Goal: Information Seeking & Learning: Check status

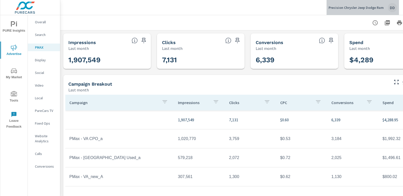
click at [394, 7] on div "DD" at bounding box center [391, 7] width 9 height 9
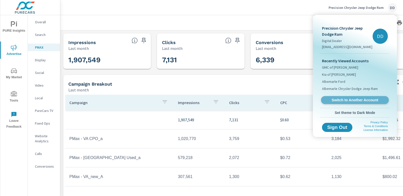
click at [351, 98] on span "Switch to Another Account" at bounding box center [354, 100] width 62 height 5
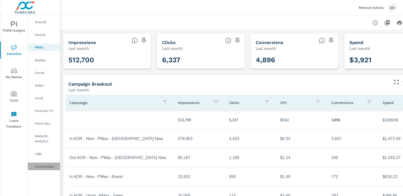
click at [48, 166] on p "Conversions" at bounding box center [45, 166] width 21 height 5
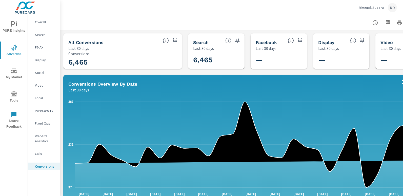
scroll to position [0, 36]
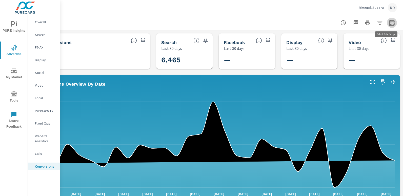
click at [388, 22] on icon "button" at bounding box center [391, 23] width 6 height 6
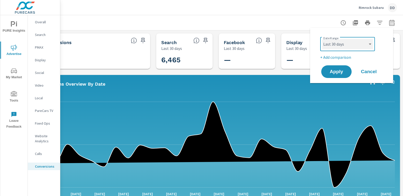
click at [339, 45] on select "Custom Yesterday Last week Last 7 days Last 14 days Last 30 days Last 45 days L…" at bounding box center [347, 44] width 51 height 10
click at [322, 39] on select "Custom Yesterday Last week Last 7 days Last 14 days Last 30 days Last 45 days L…" at bounding box center [347, 44] width 51 height 10
select select "Last month"
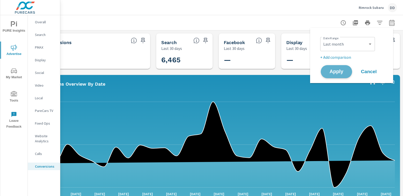
click at [329, 71] on span "Apply" at bounding box center [336, 71] width 21 height 5
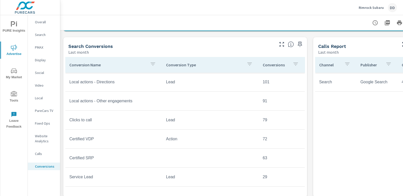
scroll to position [199, 0]
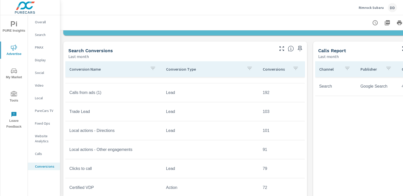
scroll to position [108, 0]
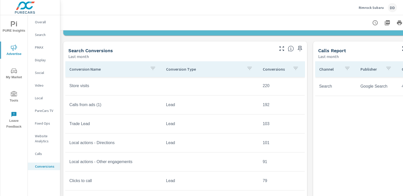
scroll to position [96, 0]
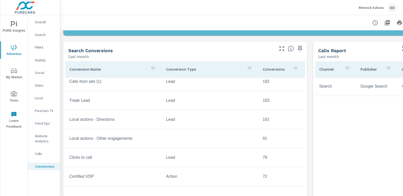
scroll to position [119, 0]
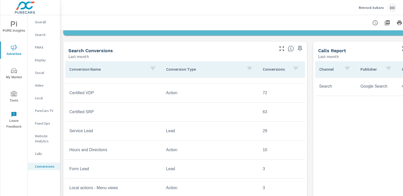
scroll to position [211, 0]
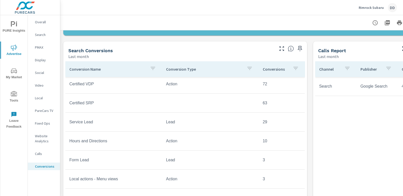
scroll to position [246, 0]
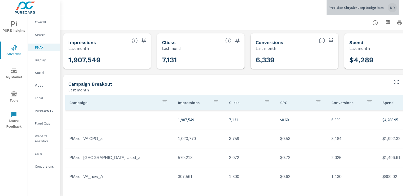
click at [389, 10] on div "DD" at bounding box center [391, 7] width 9 height 9
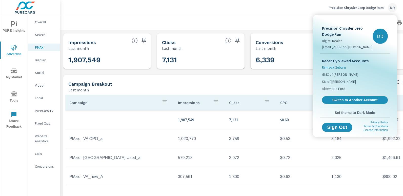
click at [336, 67] on span "Rimrock Subaru" at bounding box center [334, 67] width 24 height 5
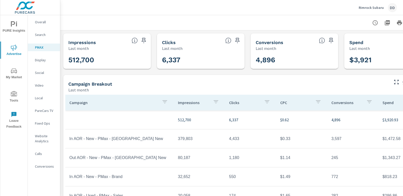
scroll to position [46, 0]
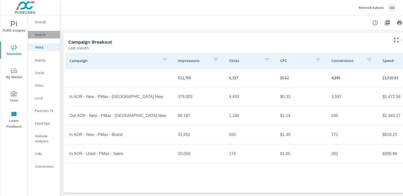
click at [44, 36] on p "Search" at bounding box center [45, 34] width 21 height 5
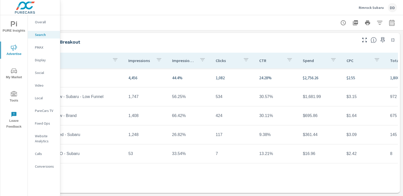
scroll to position [378, 0]
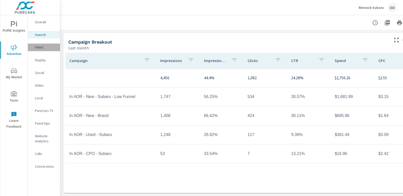
click at [43, 47] on p "PMAX" at bounding box center [45, 47] width 21 height 5
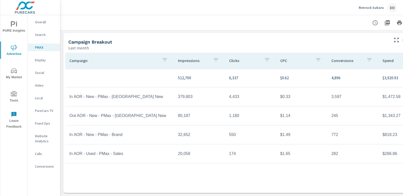
scroll to position [46, 36]
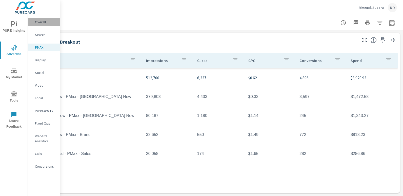
click at [46, 23] on p "Overall" at bounding box center [45, 21] width 21 height 5
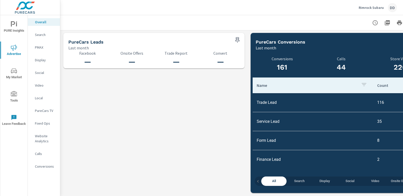
scroll to position [106, 0]
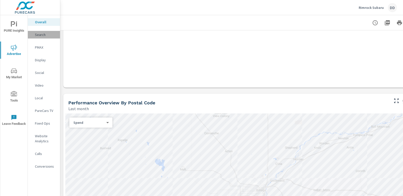
click at [47, 37] on div "Search" at bounding box center [44, 35] width 32 height 8
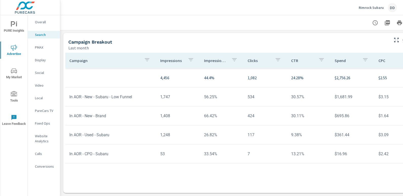
scroll to position [378, 36]
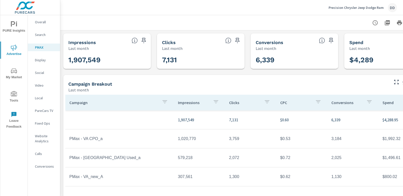
scroll to position [0, 36]
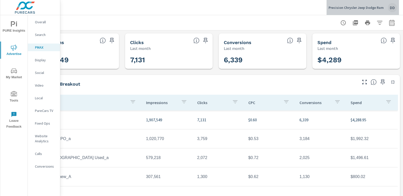
click at [394, 7] on div "DD" at bounding box center [391, 7] width 9 height 9
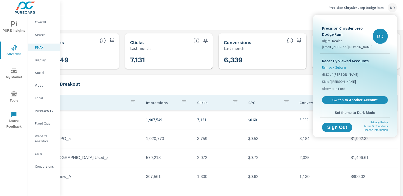
click at [333, 68] on span "Rimrock Subaru" at bounding box center [334, 67] width 24 height 5
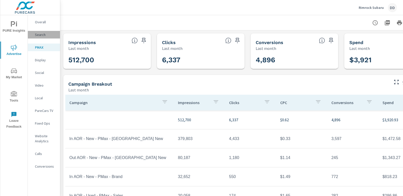
click at [39, 35] on p "Search" at bounding box center [45, 34] width 21 height 5
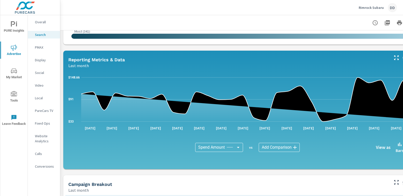
scroll to position [378, 0]
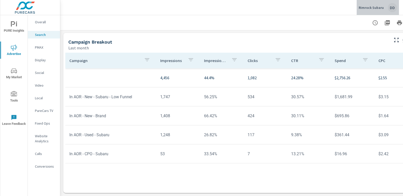
click at [389, 8] on div "DD" at bounding box center [391, 7] width 9 height 9
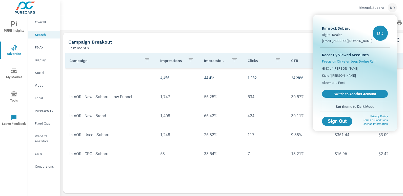
click at [363, 60] on span "Precision Chrysler Jeep Dodge Ram" at bounding box center [349, 61] width 54 height 5
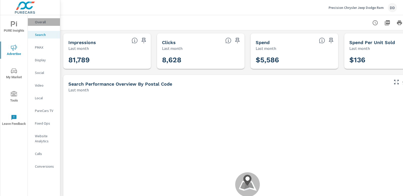
click at [43, 20] on p "Overall" at bounding box center [45, 21] width 21 height 5
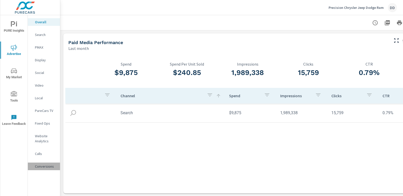
click at [41, 168] on p "Conversions" at bounding box center [45, 166] width 21 height 5
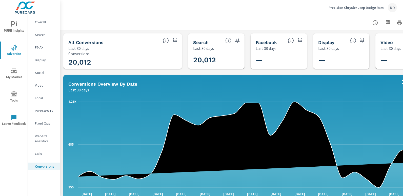
scroll to position [0, 36]
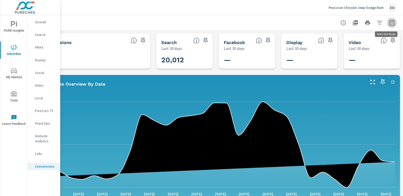
click at [390, 26] on button "button" at bounding box center [391, 23] width 10 height 10
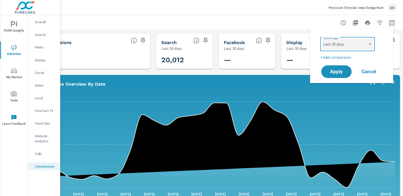
click at [342, 40] on select "Custom Yesterday Last week Last 7 days Last 14 days Last 30 days Last 45 days L…" at bounding box center [347, 44] width 51 height 10
click at [322, 39] on select "Custom Yesterday Last week Last 7 days Last 14 days Last 30 days Last 45 days L…" at bounding box center [347, 44] width 51 height 10
select select "Last month"
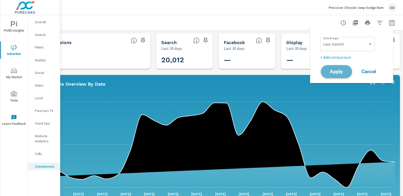
click at [338, 76] on button "Apply" at bounding box center [335, 71] width 31 height 13
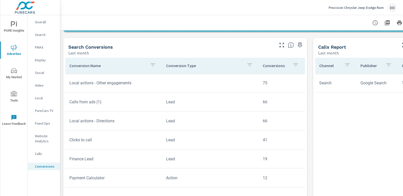
scroll to position [202, 0]
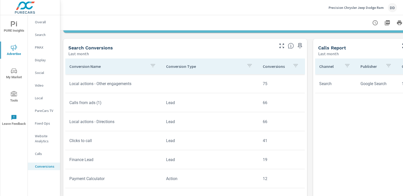
scroll to position [11, 0]
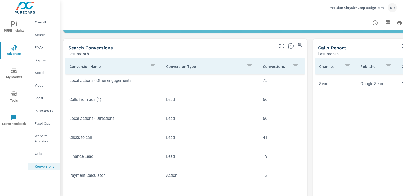
scroll to position [177, 0]
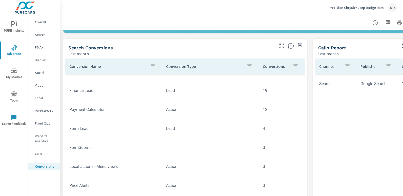
scroll to position [246, 0]
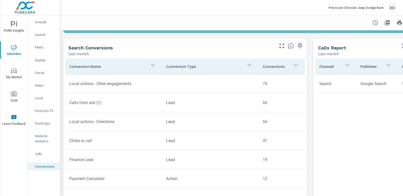
scroll to position [166, 0]
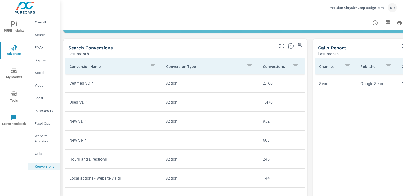
scroll to position [4, 0]
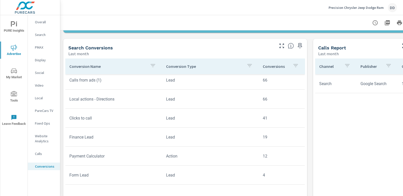
scroll to position [180, 0]
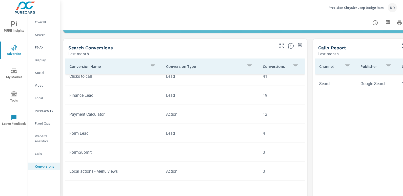
scroll to position [246, 0]
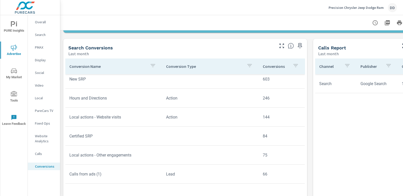
scroll to position [83, 0]
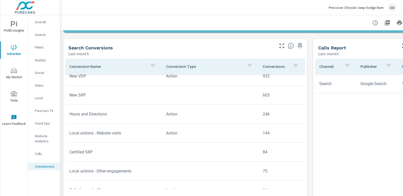
scroll to position [30, 0]
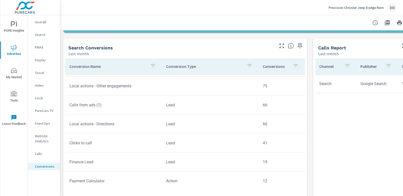
scroll to position [172, 0]
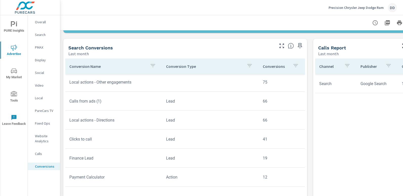
scroll to position [246, 0]
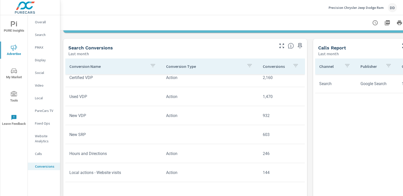
scroll to position [22, 0]
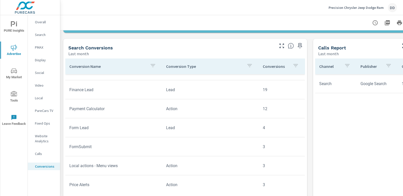
scroll to position [246, 0]
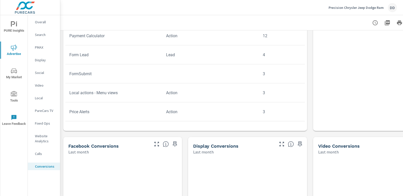
scroll to position [274, 0]
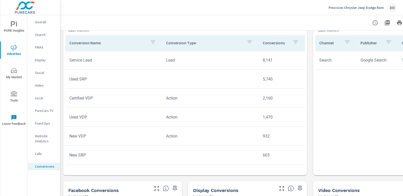
scroll to position [221, 0]
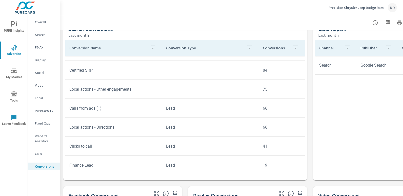
scroll to position [147, 0]
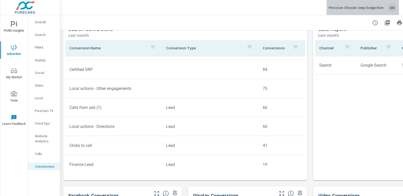
click at [395, 7] on div "DD" at bounding box center [391, 7] width 9 height 9
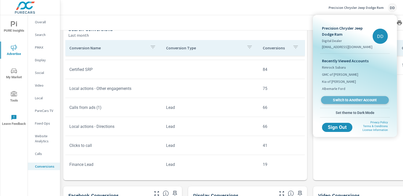
click at [358, 98] on span "Switch to Another Account" at bounding box center [354, 100] width 62 height 5
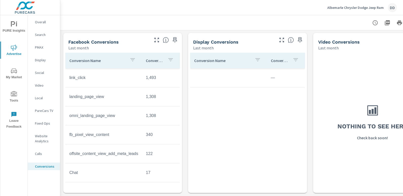
scroll to position [372, 0]
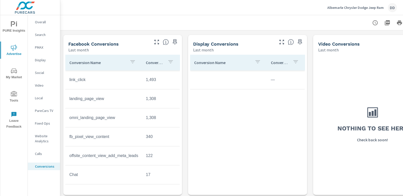
scroll to position [42, 0]
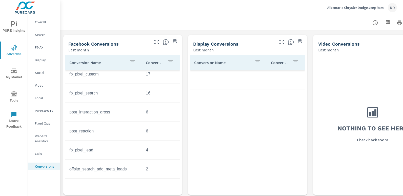
scroll to position [132, 0]
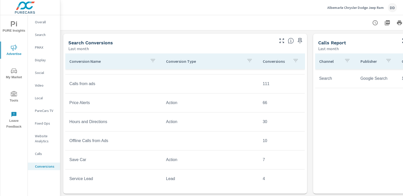
scroll to position [70, 0]
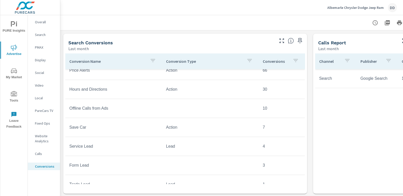
scroll to position [113, 0]
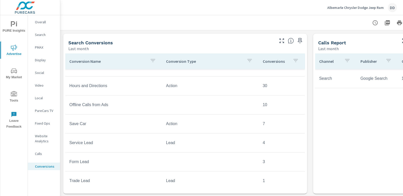
scroll to position [113, 0]
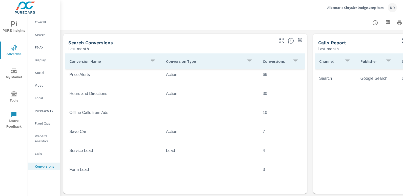
scroll to position [93, 0]
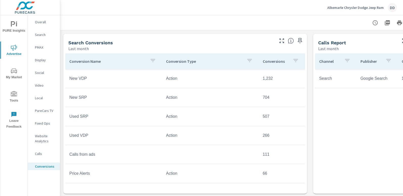
scroll to position [113, 0]
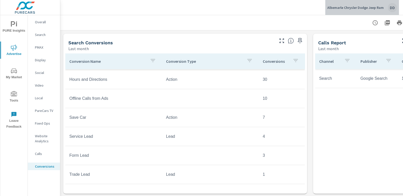
click at [395, 11] on div "DD" at bounding box center [391, 7] width 9 height 9
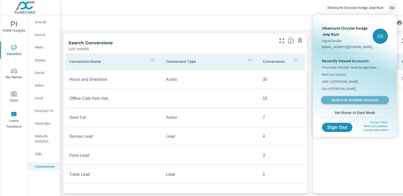
click at [349, 100] on span "Switch to Another Account" at bounding box center [354, 100] width 62 height 5
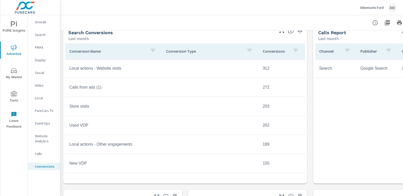
scroll to position [218, 0]
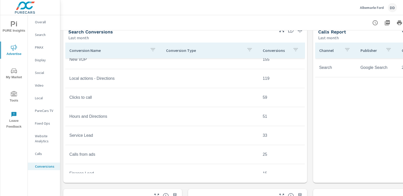
scroll to position [104, 0]
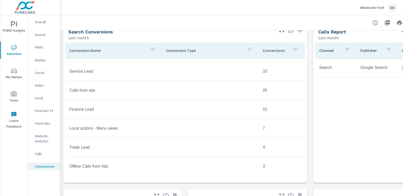
scroll to position [169, 0]
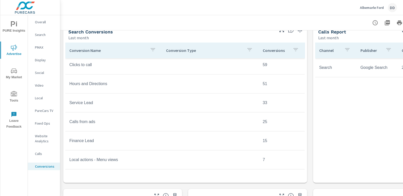
scroll to position [227, 0]
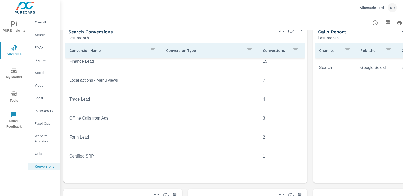
scroll to position [227, 0]
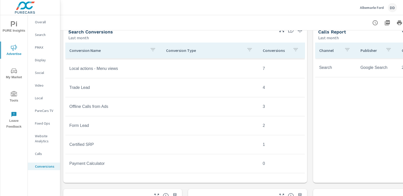
click at [190, 135] on tr "Certified SRP 1" at bounding box center [184, 144] width 239 height 19
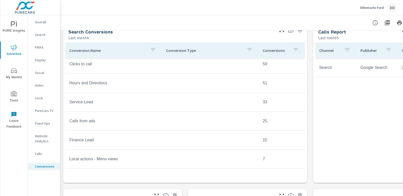
scroll to position [227, 0]
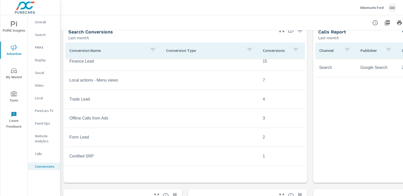
scroll to position [214, 0]
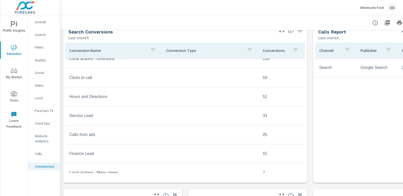
scroll to position [121, 0]
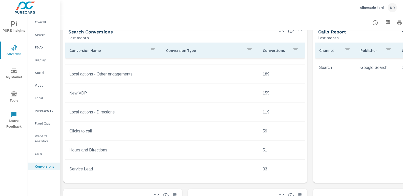
scroll to position [33, 0]
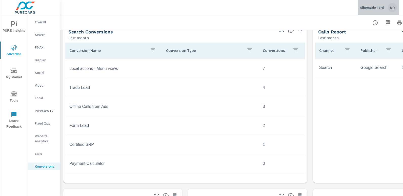
click at [392, 12] on button "Albemarle Ford DD" at bounding box center [378, 7] width 41 height 15
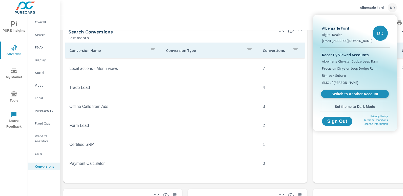
click at [345, 92] on span "Switch to Another Account" at bounding box center [354, 94] width 62 height 5
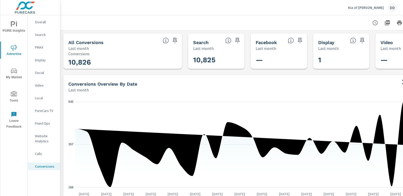
scroll to position [303, 0]
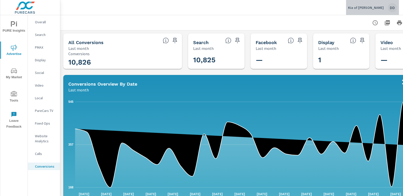
click at [396, 10] on div "DD" at bounding box center [391, 7] width 9 height 9
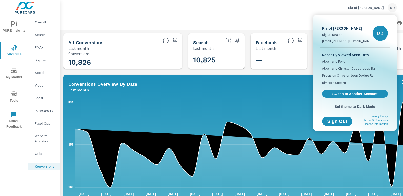
click at [270, 14] on div at bounding box center [201, 98] width 403 height 196
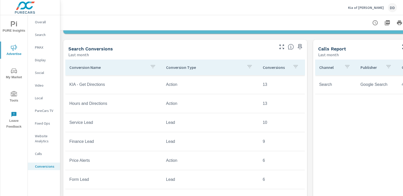
scroll to position [207, 0]
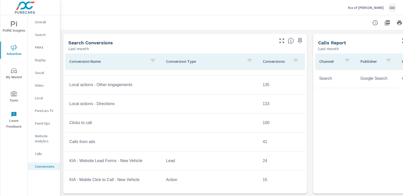
scroll to position [165, 0]
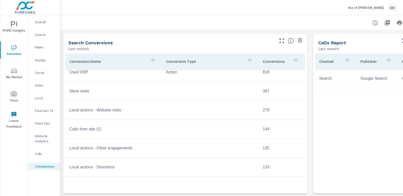
scroll to position [100, 0]
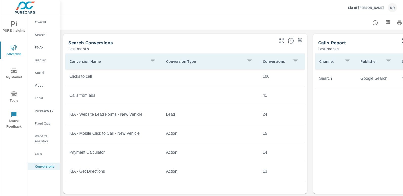
scroll to position [213, 0]
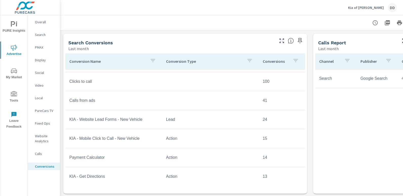
scroll to position [208, 0]
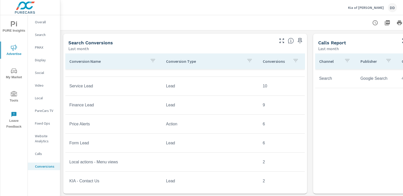
scroll to position [341, 0]
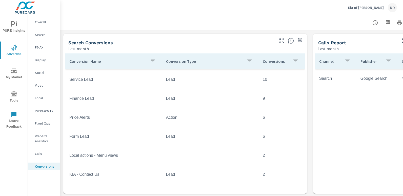
drag, startPoint x: 305, startPoint y: 174, endPoint x: 305, endPoint y: 171, distance: 2.5
click at [305, 171] on div "Conversion Name Conversion Type Conversions Calls from ads 41 KIA - Website Lea…" at bounding box center [185, 122] width 244 height 142
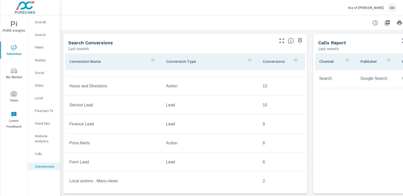
scroll to position [314, 0]
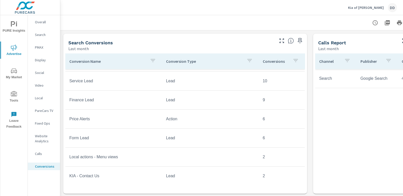
scroll to position [341, 0]
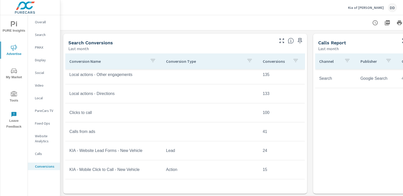
scroll to position [134, 0]
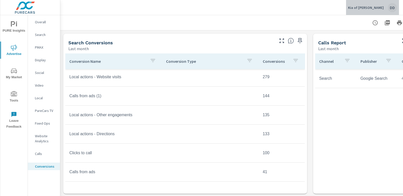
click at [393, 5] on div "DD" at bounding box center [391, 7] width 9 height 9
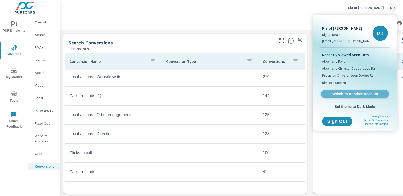
click at [353, 91] on link "Switch to Another Account" at bounding box center [355, 94] width 68 height 8
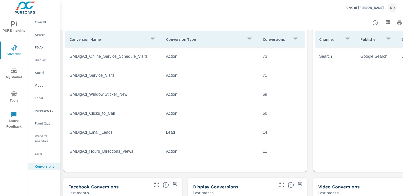
scroll to position [228, 0]
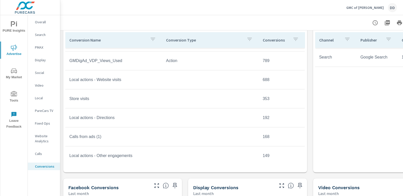
scroll to position [20, 0]
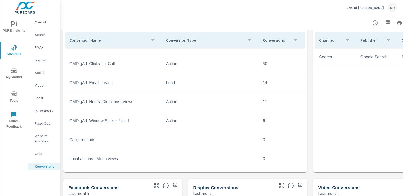
scroll to position [227, 0]
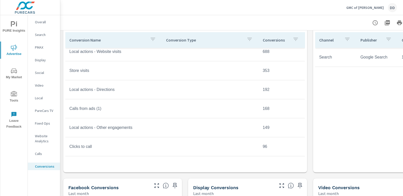
scroll to position [70, 0]
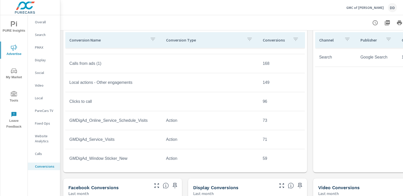
scroll to position [109, 0]
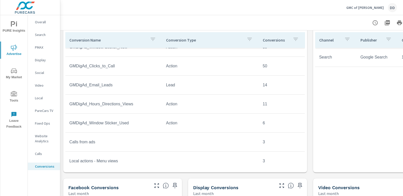
scroll to position [227, 0]
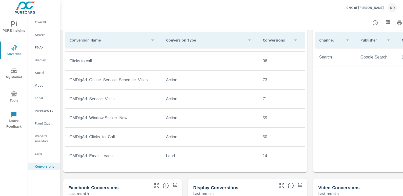
scroll to position [146, 0]
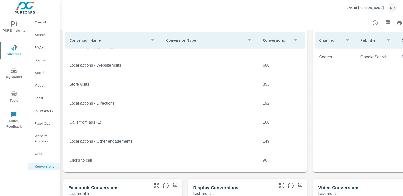
scroll to position [47, 0]
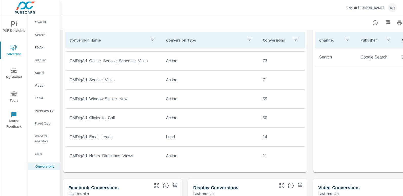
scroll to position [168, 0]
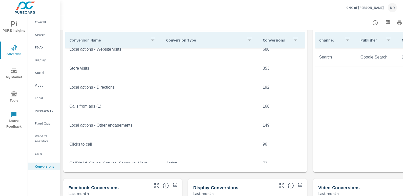
scroll to position [64, 0]
